Goal: Information Seeking & Learning: Learn about a topic

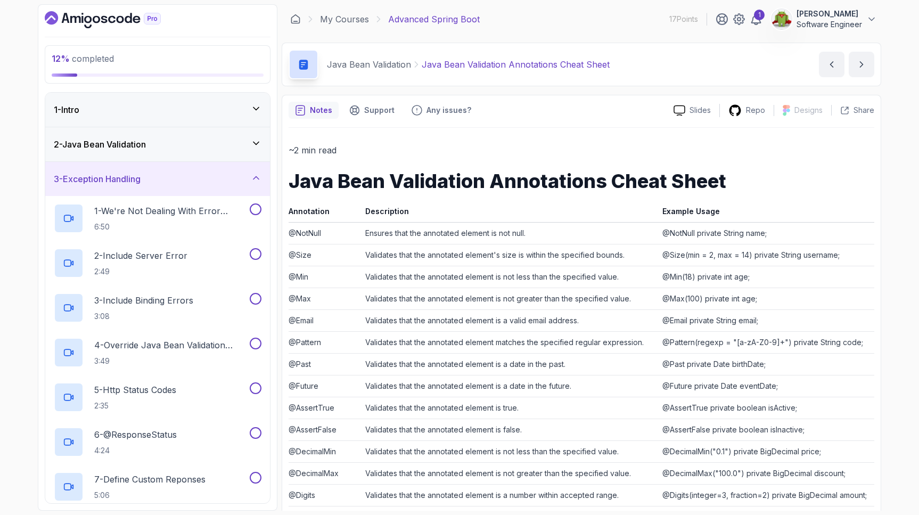
scroll to position [170, 0]
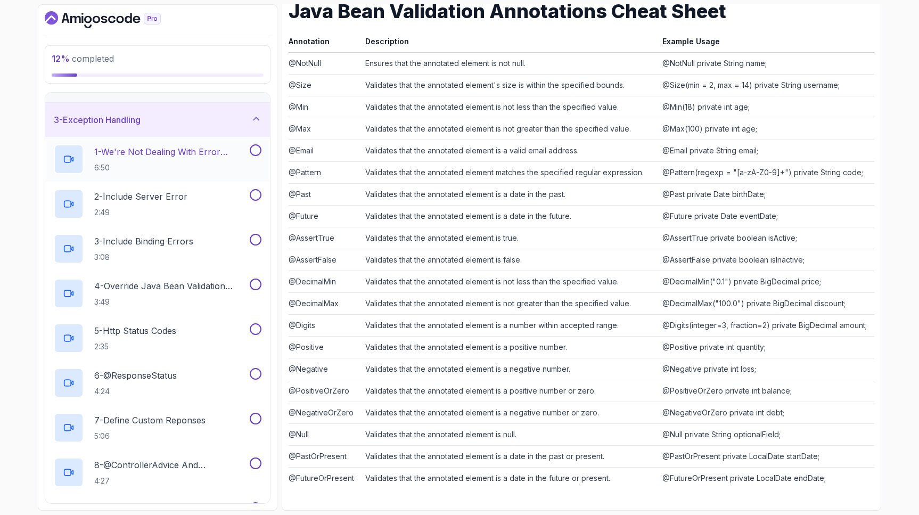
click at [216, 159] on h2 "1 - We're Not Dealing With Error Properply 6:50" at bounding box center [170, 159] width 153 height 28
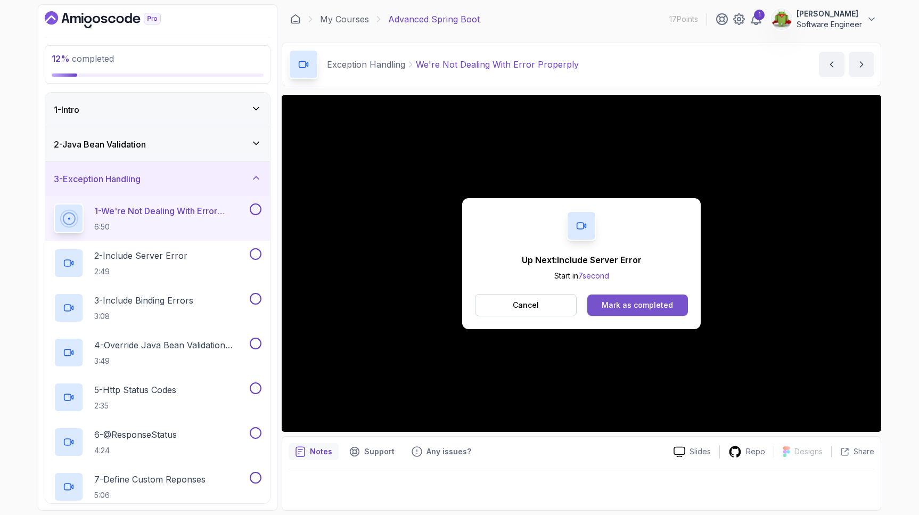
click at [616, 304] on div "Mark as completed" at bounding box center [636, 305] width 71 height 11
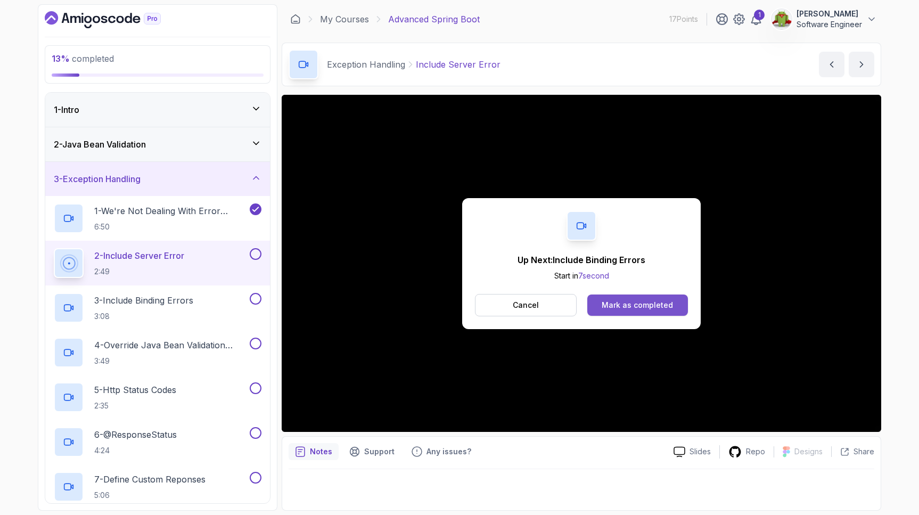
click at [625, 301] on div "Mark as completed" at bounding box center [636, 305] width 71 height 11
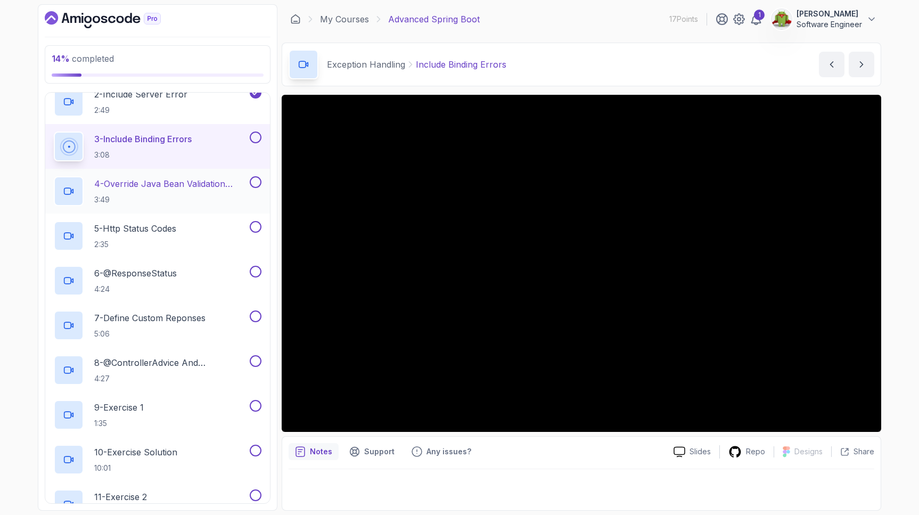
scroll to position [162, 0]
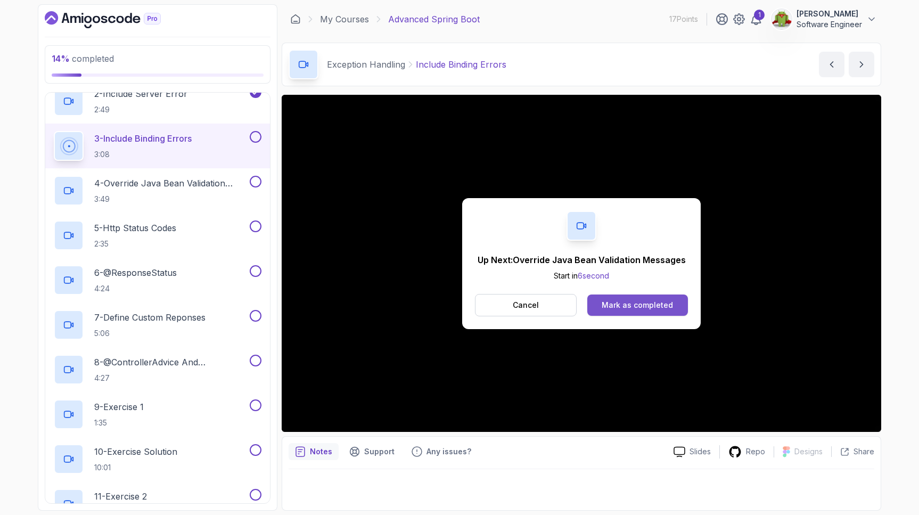
click at [620, 307] on div "Mark as completed" at bounding box center [636, 305] width 71 height 11
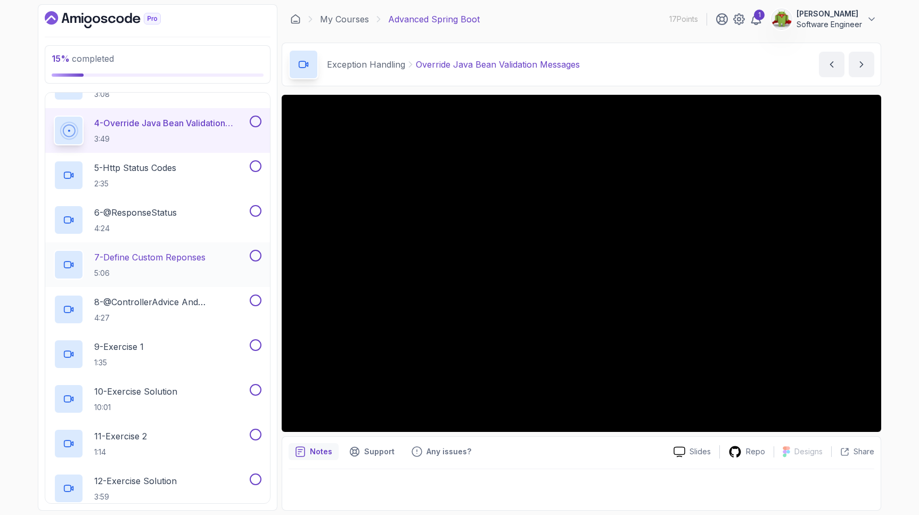
scroll to position [192, 0]
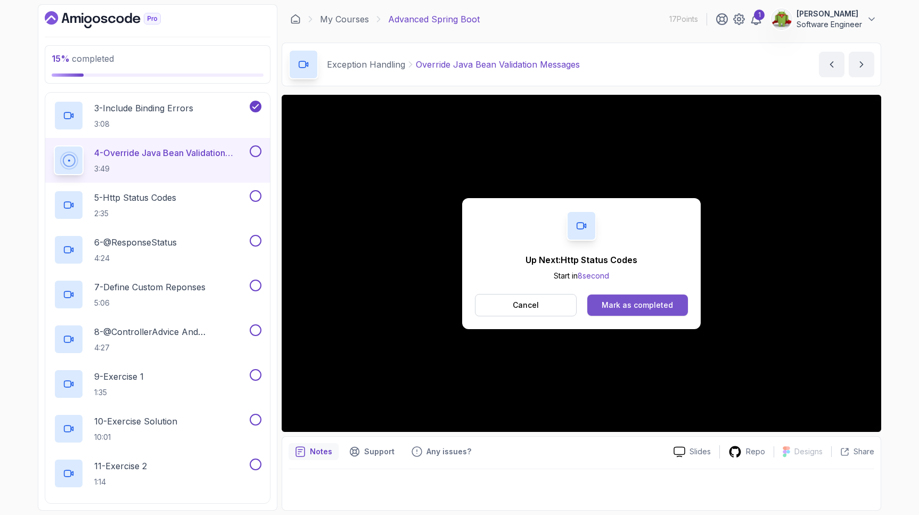
click at [610, 309] on div "Mark as completed" at bounding box center [636, 305] width 71 height 11
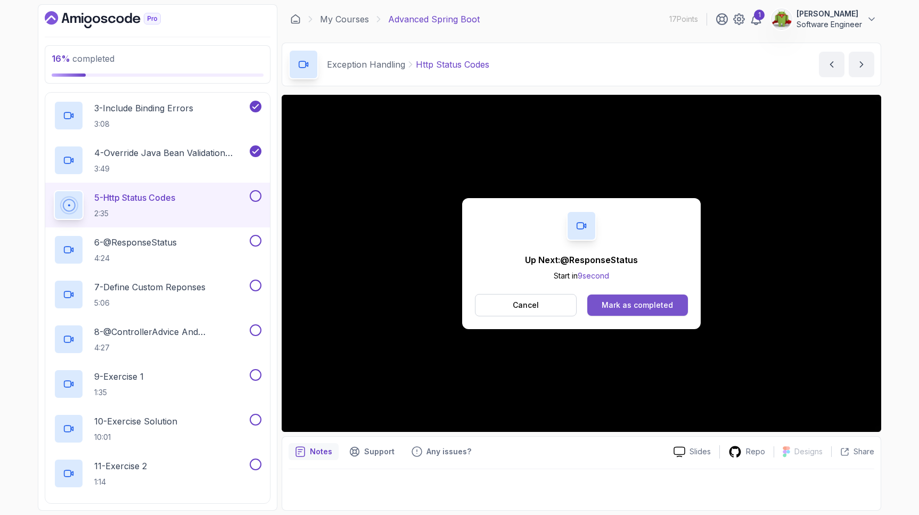
click at [605, 302] on div "Mark as completed" at bounding box center [636, 305] width 71 height 11
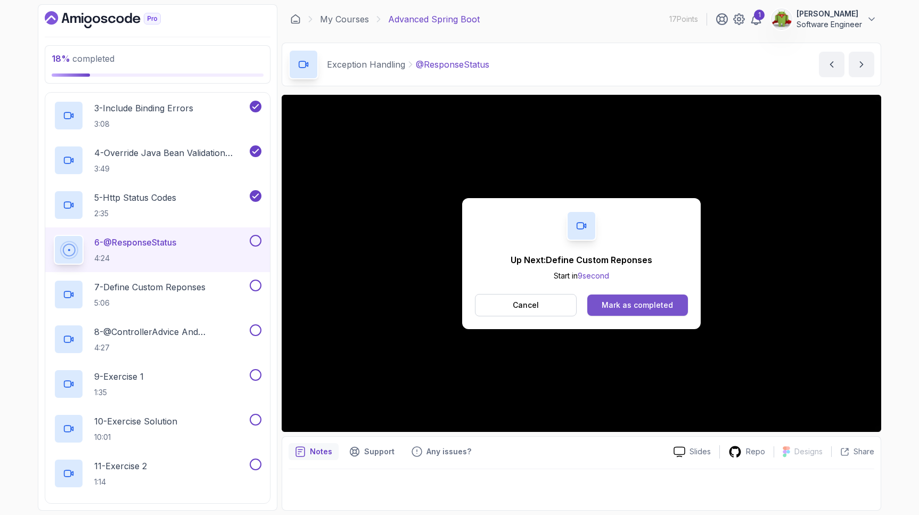
click at [658, 296] on button "Mark as completed" at bounding box center [637, 304] width 101 height 21
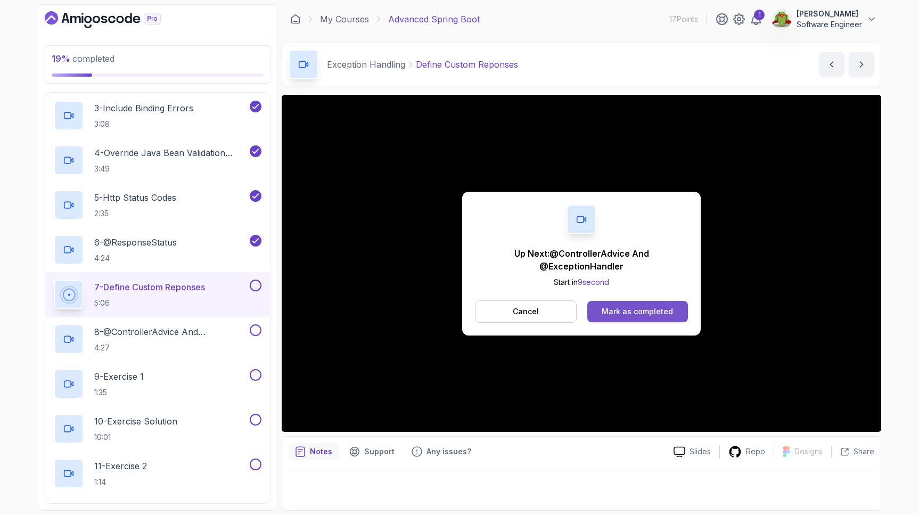
click at [622, 311] on div "Mark as completed" at bounding box center [636, 311] width 71 height 11
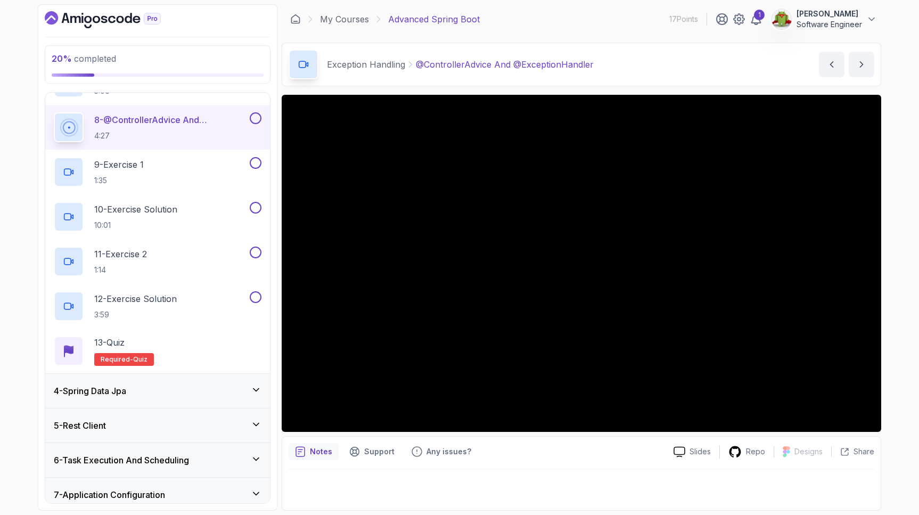
scroll to position [406, 0]
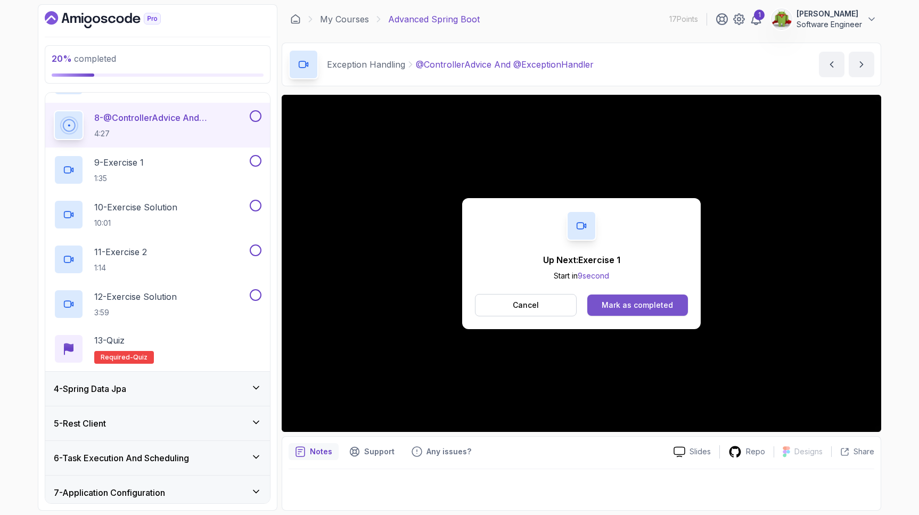
click at [624, 301] on div "Mark as completed" at bounding box center [636, 305] width 71 height 11
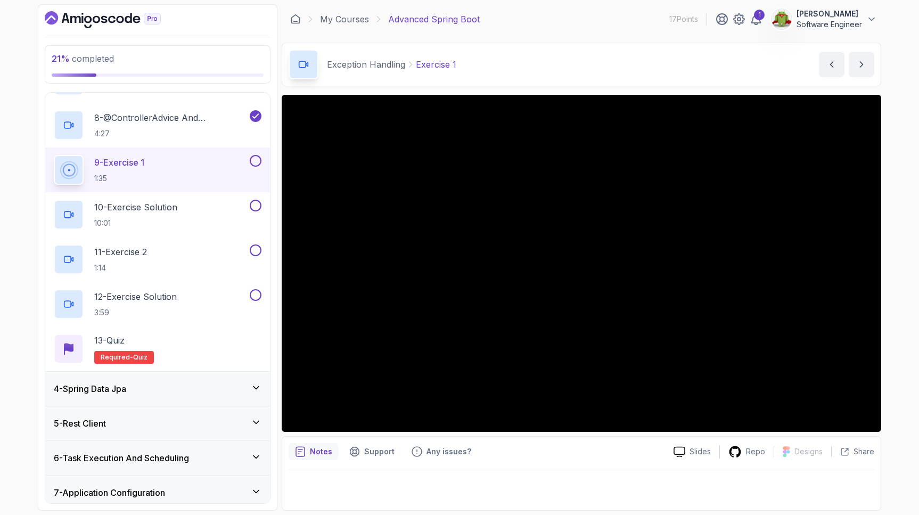
click at [257, 163] on button at bounding box center [256, 161] width 12 height 12
click at [257, 203] on button at bounding box center [256, 206] width 12 height 12
click at [255, 245] on button at bounding box center [256, 250] width 12 height 12
click at [258, 292] on button at bounding box center [256, 295] width 12 height 12
click at [115, 343] on p "13 - Quiz" at bounding box center [109, 340] width 30 height 13
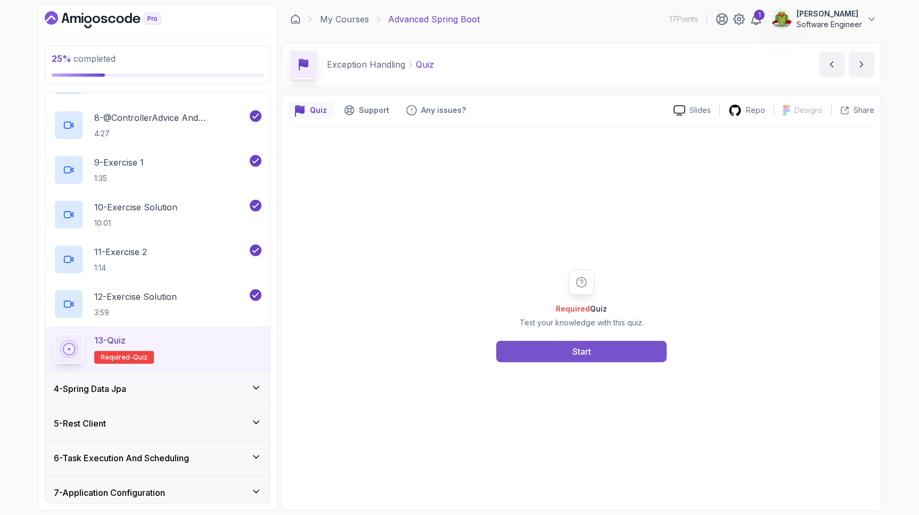
click at [633, 348] on button "Start" at bounding box center [581, 351] width 170 height 21
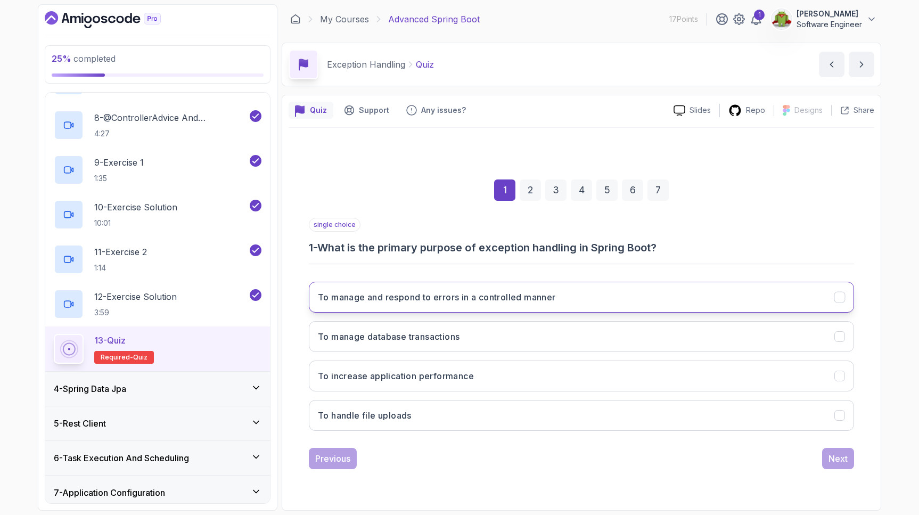
click at [637, 300] on button "To manage and respond to errors in a controlled manner" at bounding box center [581, 297] width 545 height 31
click at [833, 458] on div "Next" at bounding box center [837, 458] width 19 height 13
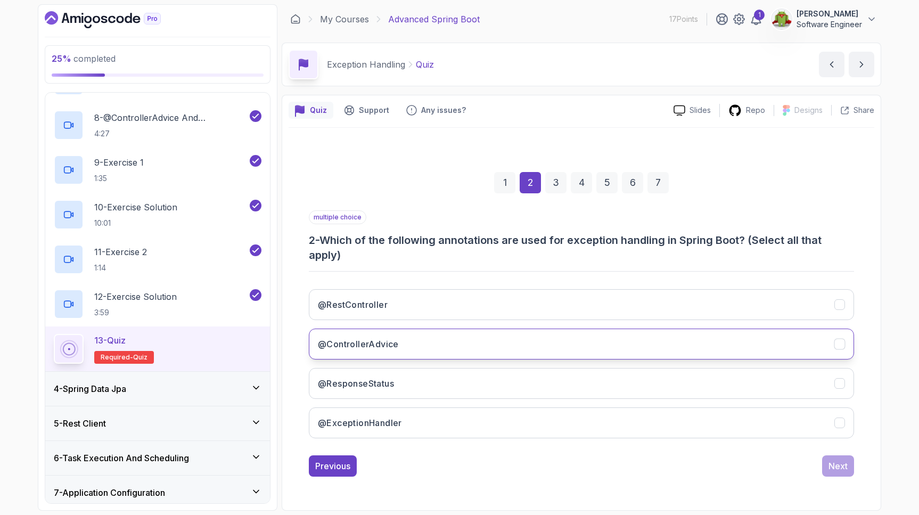
click at [846, 345] on button "@ControllerAdvice" at bounding box center [581, 343] width 545 height 31
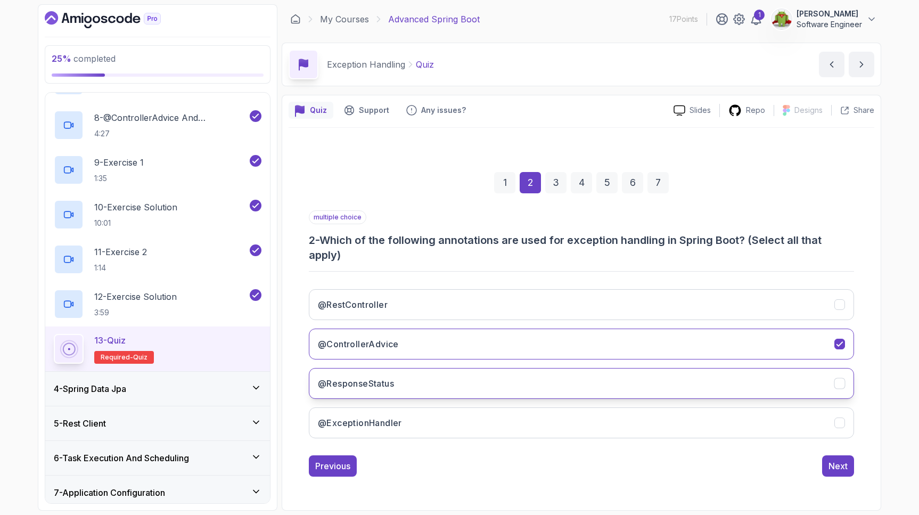
click at [843, 385] on icon "@ResponseStatus" at bounding box center [840, 383] width 10 height 10
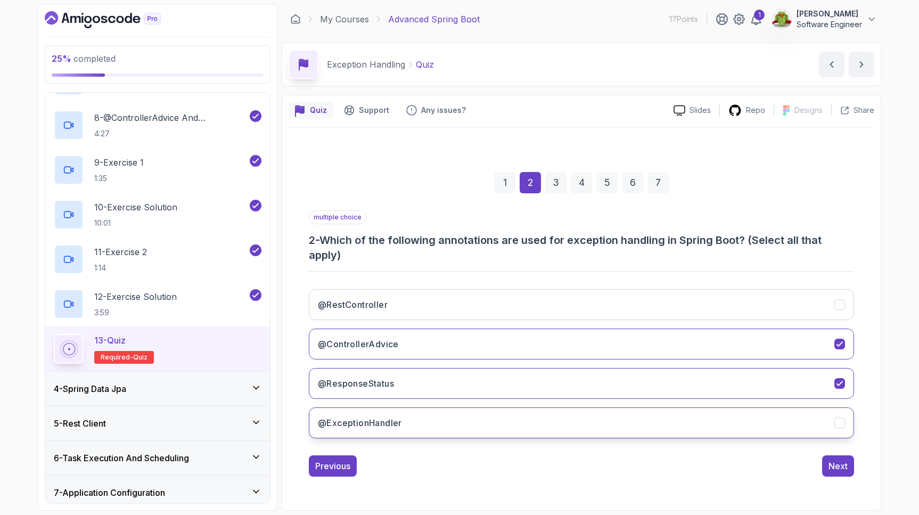
click at [839, 422] on icon "@ExceptionHandler" at bounding box center [840, 423] width 10 height 10
click at [833, 462] on div "Next" at bounding box center [837, 465] width 19 height 13
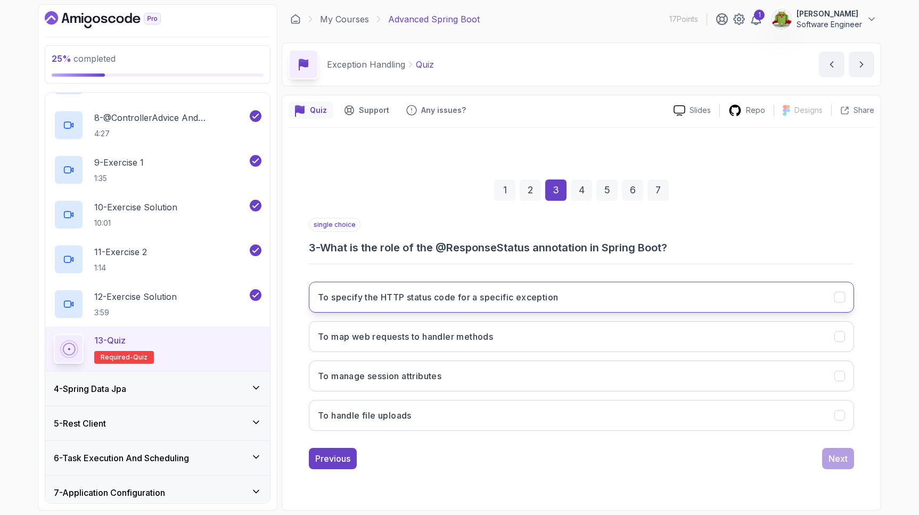
click at [842, 298] on icon "To specify the HTTP status code for a specific exception" at bounding box center [840, 297] width 10 height 10
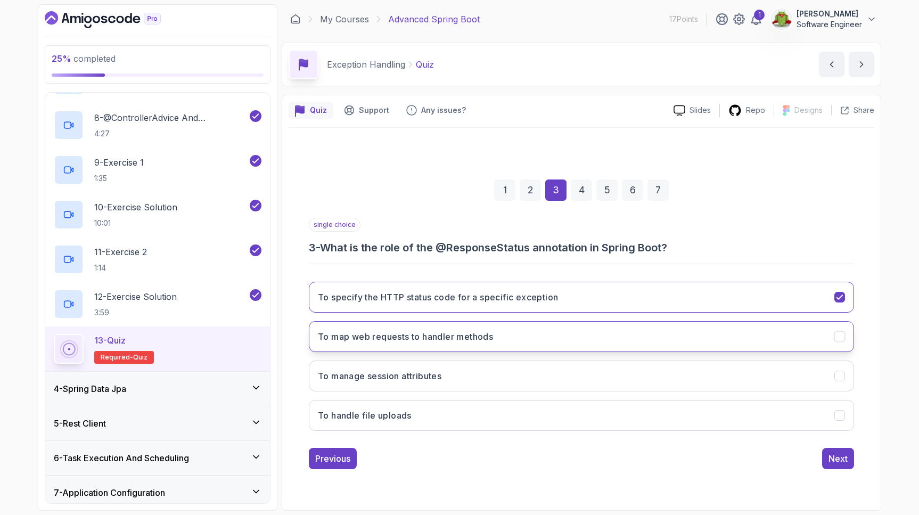
click at [837, 342] on button "To map web requests to handler methods" at bounding box center [581, 336] width 545 height 31
click at [836, 300] on icon "To specify the HTTP status code for a specific exception" at bounding box center [840, 297] width 10 height 10
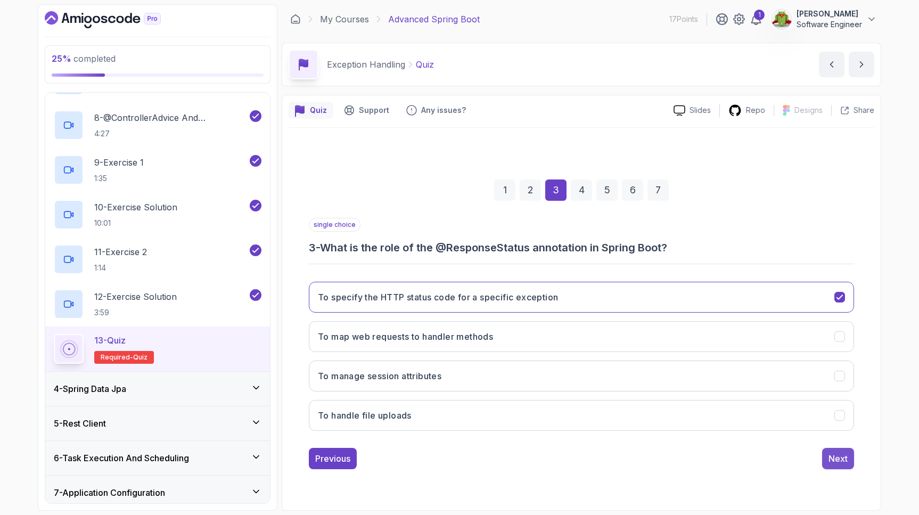
click at [834, 455] on div "Next" at bounding box center [837, 458] width 19 height 13
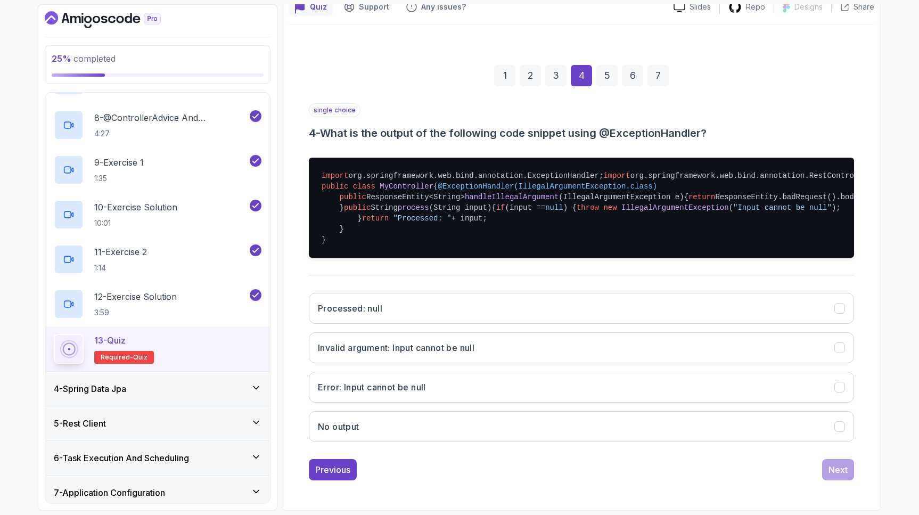
scroll to position [204, 0]
click at [726, 363] on button "Invalid argument: Input cannot be null" at bounding box center [581, 347] width 545 height 31
click at [838, 480] on button "Next" at bounding box center [838, 469] width 32 height 21
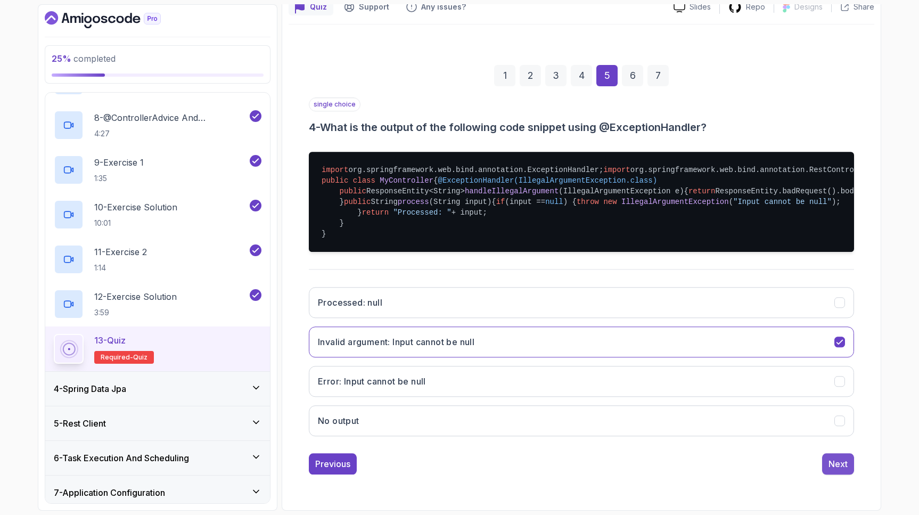
scroll to position [0, 0]
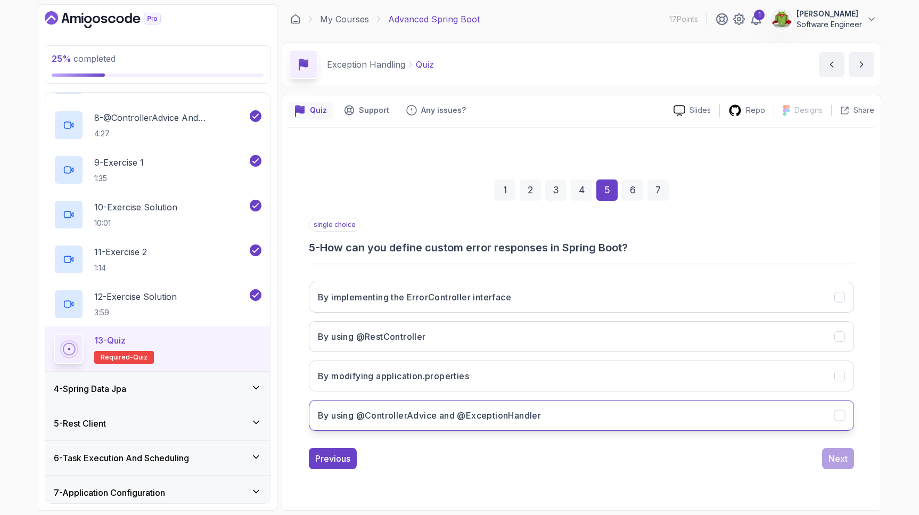
click at [835, 420] on div "By using @ControllerAdvice and @ExceptionHandler" at bounding box center [839, 415] width 11 height 11
click at [836, 460] on div "Next" at bounding box center [837, 458] width 19 height 13
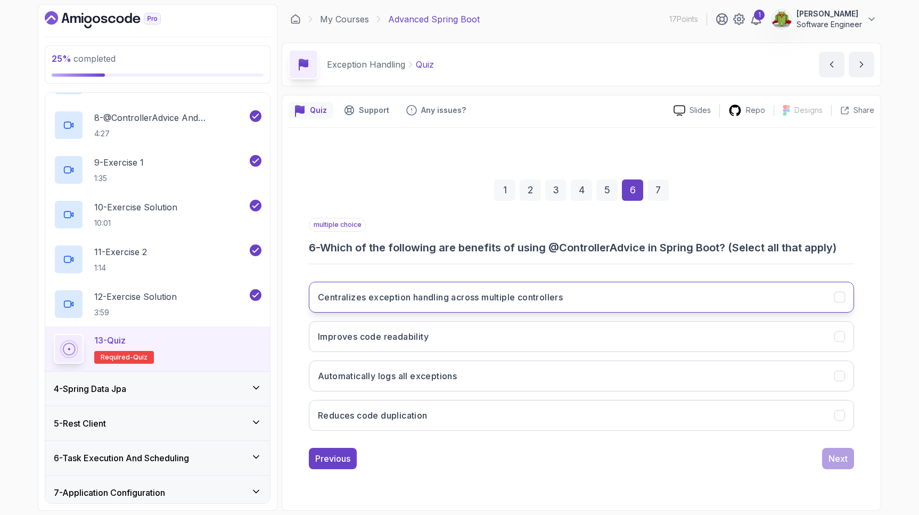
click at [852, 297] on button "Centralizes exception handling across multiple controllers" at bounding box center [581, 297] width 545 height 31
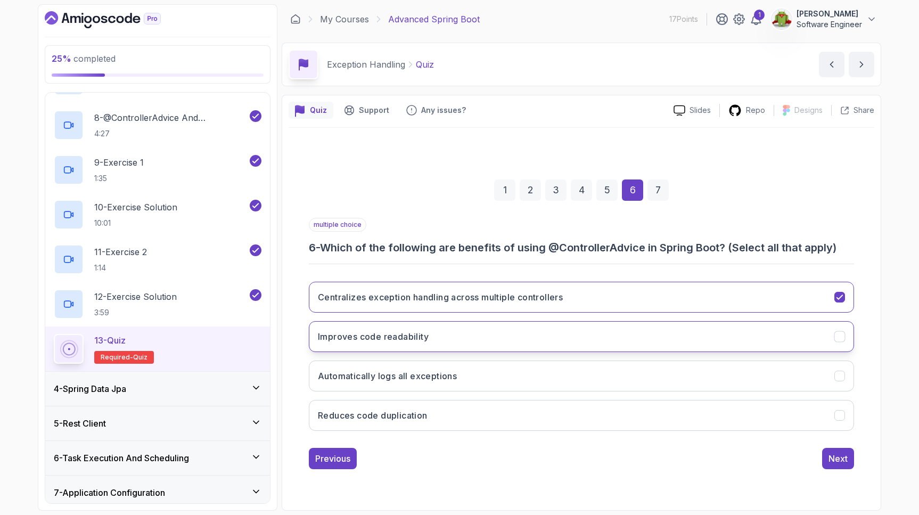
click at [846, 329] on button "Improves code readability" at bounding box center [581, 336] width 545 height 31
click at [844, 423] on button "Reduces code duplication" at bounding box center [581, 415] width 545 height 31
click at [841, 459] on div "Next" at bounding box center [837, 458] width 19 height 13
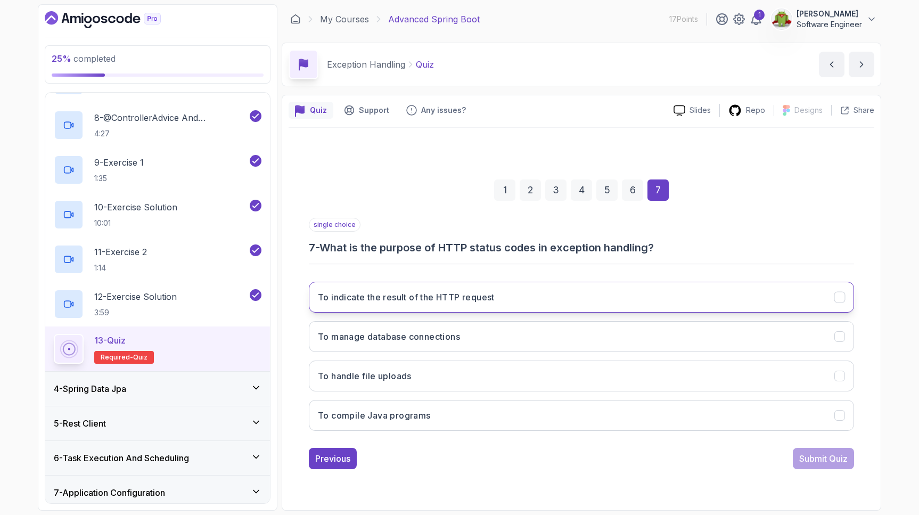
click at [706, 302] on button "To indicate the result of the HTTP request" at bounding box center [581, 297] width 545 height 31
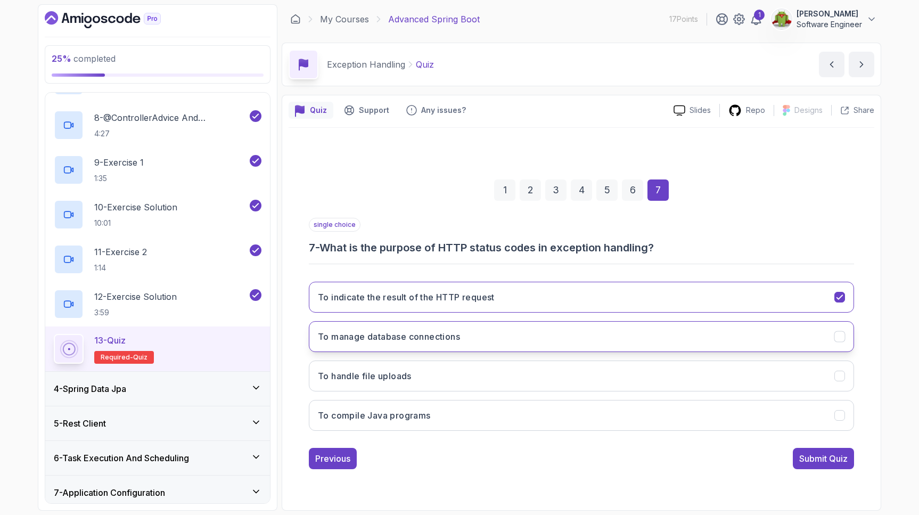
click at [701, 341] on button "To manage database connections" at bounding box center [581, 336] width 545 height 31
click at [704, 298] on button "To indicate the result of the HTTP request" at bounding box center [581, 297] width 545 height 31
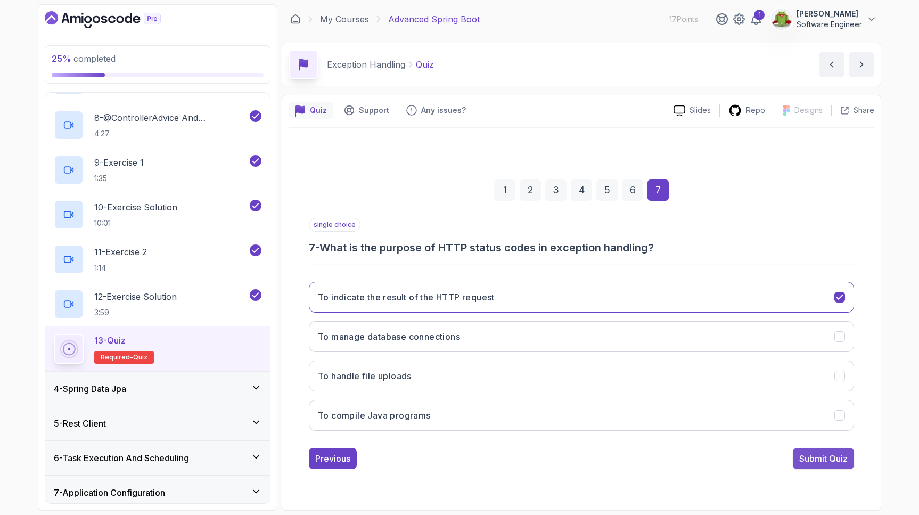
click at [828, 459] on div "Submit Quiz" at bounding box center [823, 458] width 48 height 13
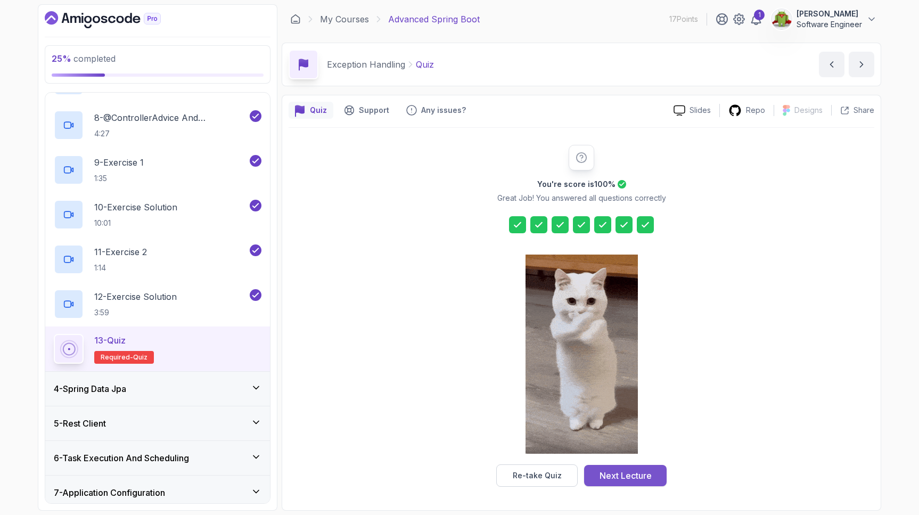
click at [603, 476] on div "Next Lecture" at bounding box center [625, 475] width 52 height 13
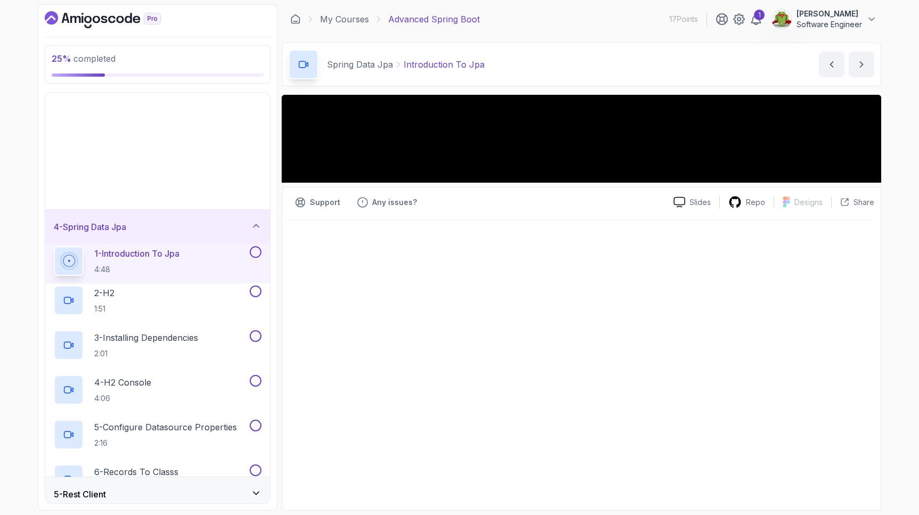
scroll to position [39, 0]
